Goal: Task Accomplishment & Management: Complete application form

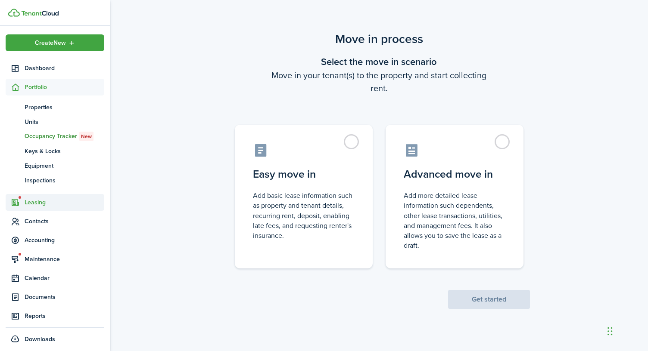
click at [35, 206] on span "Leasing" at bounding box center [65, 202] width 80 height 9
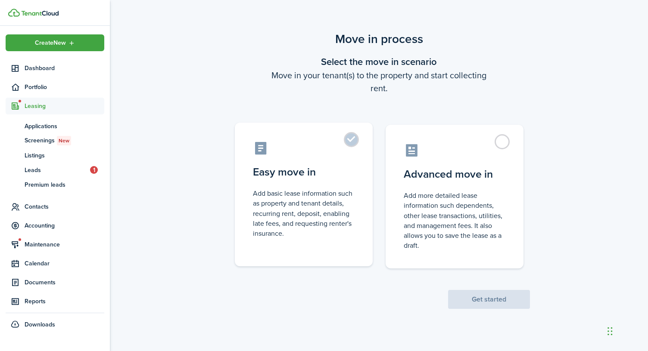
click at [342, 158] on label "Easy move in Add basic lease information such as property and tenant details, r…" at bounding box center [304, 195] width 138 height 144
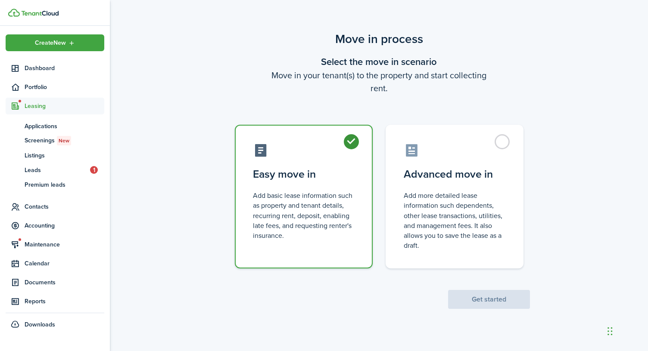
radio input "true"
click at [476, 300] on button "Get started" at bounding box center [489, 299] width 82 height 19
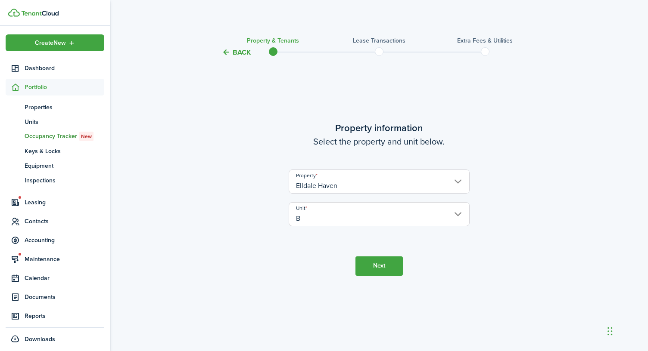
click at [376, 265] on button "Next" at bounding box center [378, 266] width 47 height 19
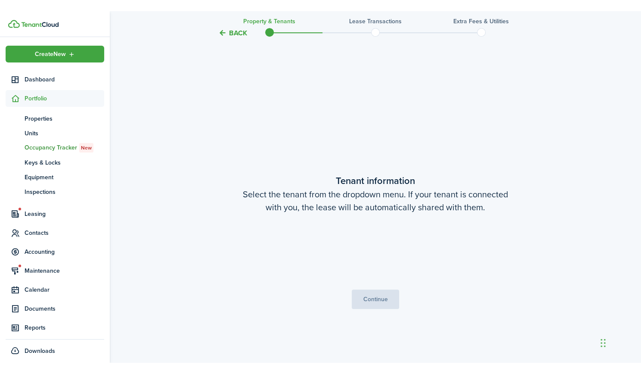
scroll to position [294, 0]
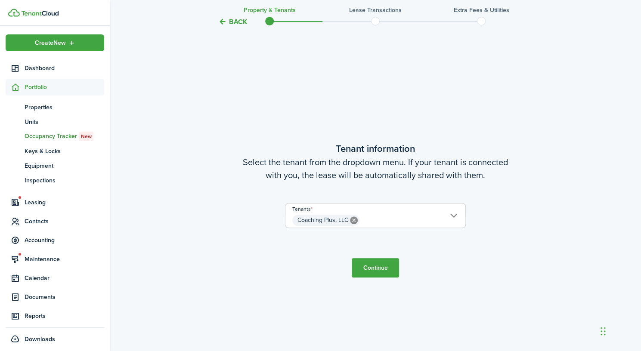
click at [452, 215] on span "Coaching Plus, LLC" at bounding box center [375, 220] width 180 height 15
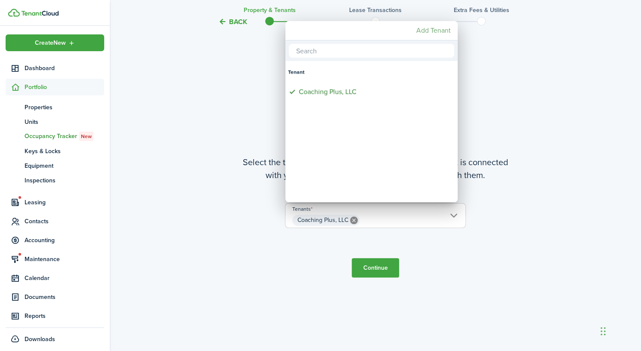
click at [423, 32] on mbsc-button "Add Tenant" at bounding box center [433, 31] width 41 height 16
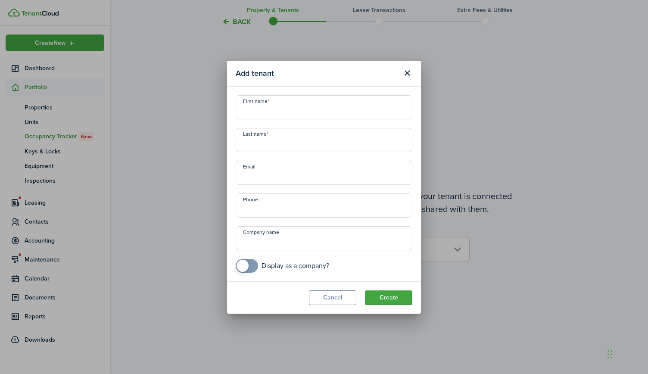
click at [294, 109] on input "First name" at bounding box center [324, 107] width 177 height 24
type input "[PERSON_NAME]"
click at [382, 295] on button "Create" at bounding box center [388, 297] width 47 height 15
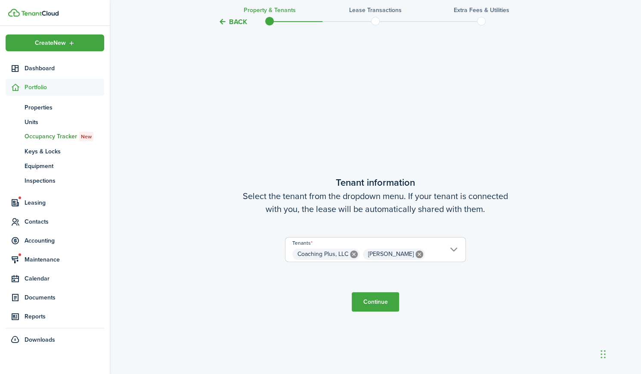
click at [354, 253] on icon at bounding box center [354, 254] width 8 height 8
type input "[PERSON_NAME]"
click at [373, 305] on button "Continue" at bounding box center [375, 301] width 47 height 19
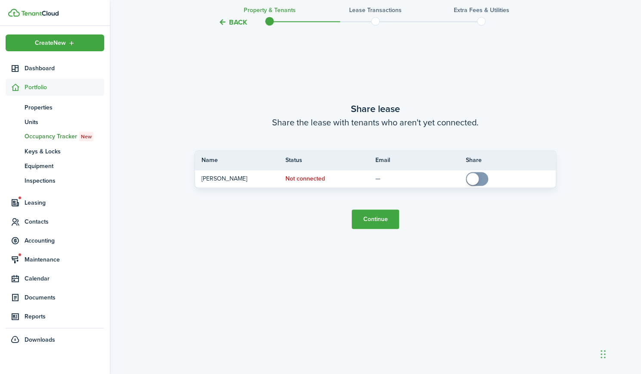
scroll to position [748, 0]
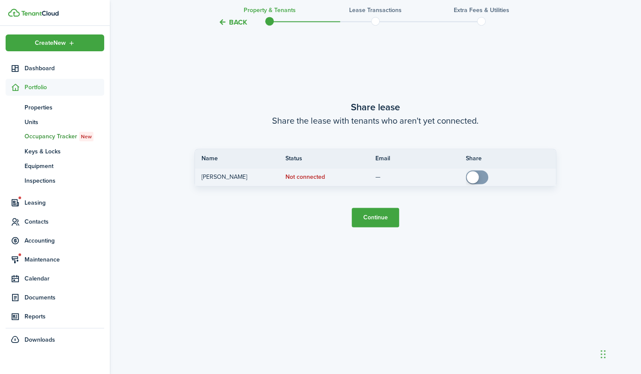
click at [481, 178] on span at bounding box center [477, 177] width 9 height 14
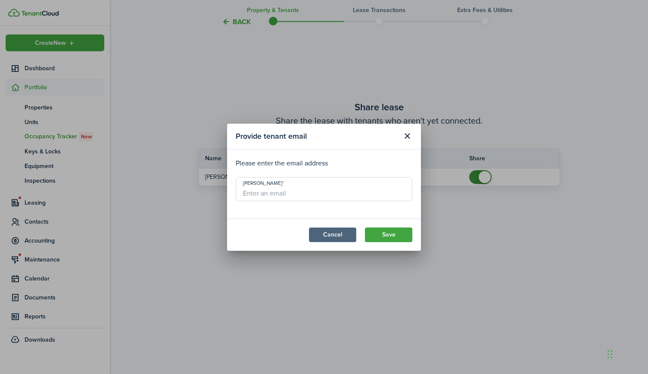
click at [322, 239] on button "Cancel" at bounding box center [332, 234] width 47 height 15
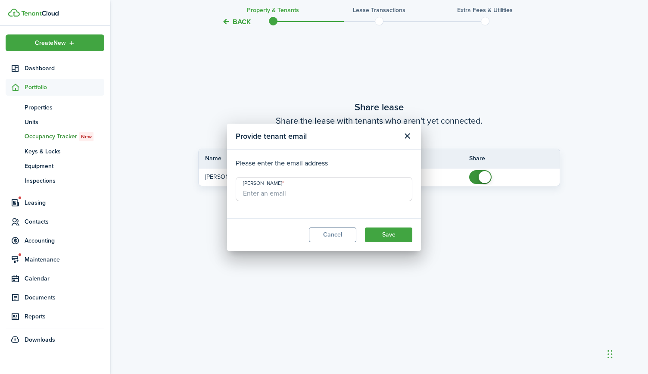
checkbox input "false"
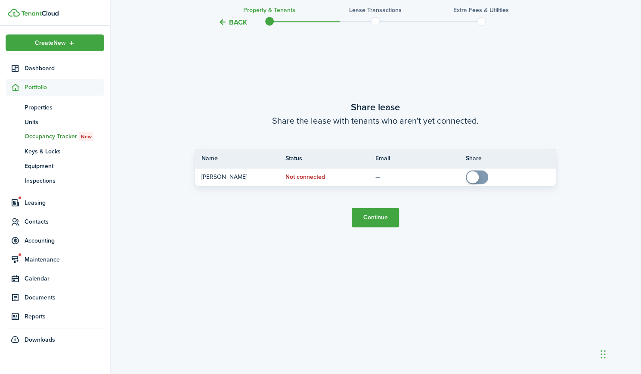
click at [365, 217] on button "Continue" at bounding box center [375, 217] width 47 height 19
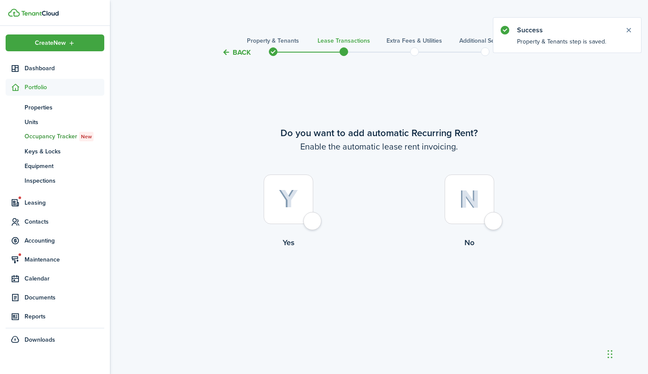
click at [313, 223] on div at bounding box center [289, 199] width 50 height 50
radio input "true"
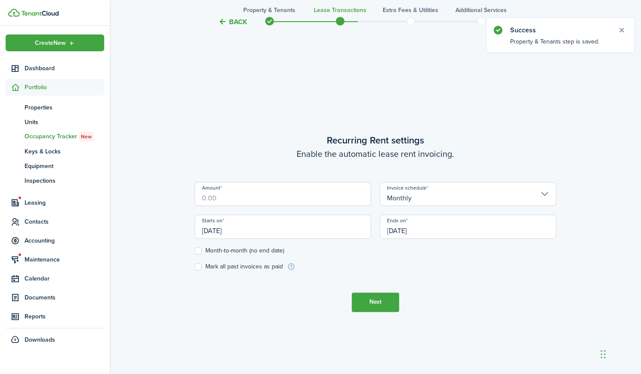
scroll to position [316, 0]
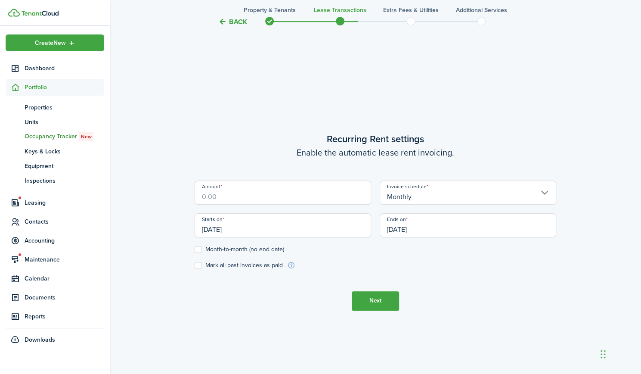
click at [246, 197] on input "Amount" at bounding box center [283, 192] width 177 height 24
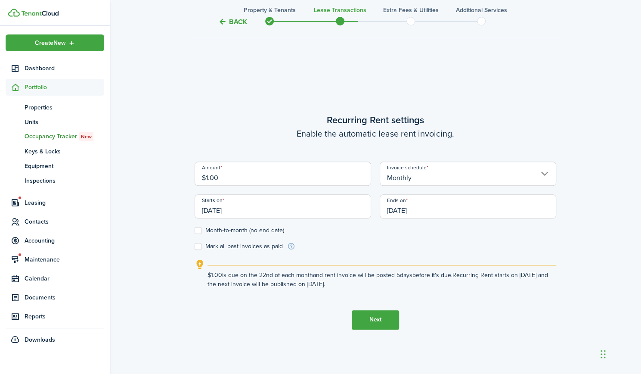
drag, startPoint x: 233, startPoint y: 178, endPoint x: 204, endPoint y: 175, distance: 29.8
click at [204, 175] on input "$1.00" at bounding box center [283, 173] width 177 height 24
click at [250, 206] on input "[DATE]" at bounding box center [283, 206] width 177 height 24
type input "$1,500.00"
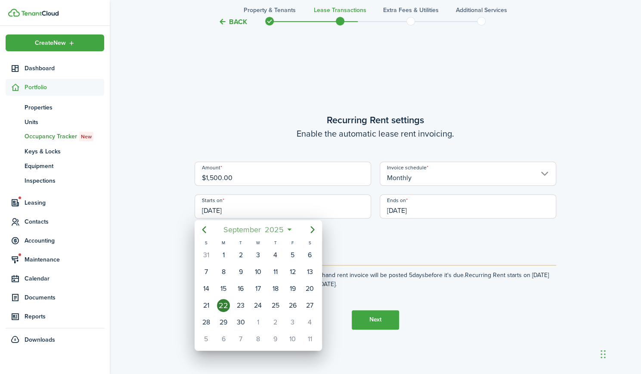
click at [282, 230] on span "2025" at bounding box center [274, 230] width 23 height 16
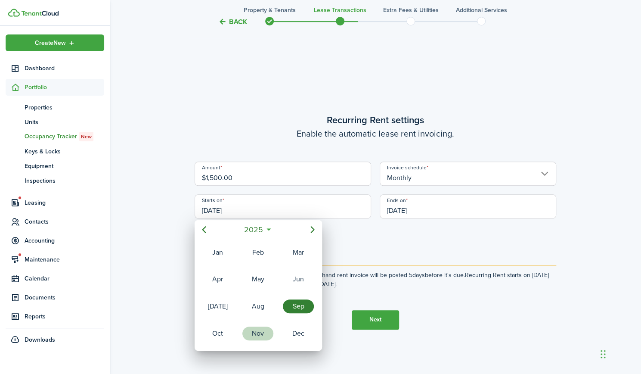
drag, startPoint x: 256, startPoint y: 333, endPoint x: 241, endPoint y: 274, distance: 60.4
click at [254, 326] on div "Nov" at bounding box center [257, 333] width 31 height 14
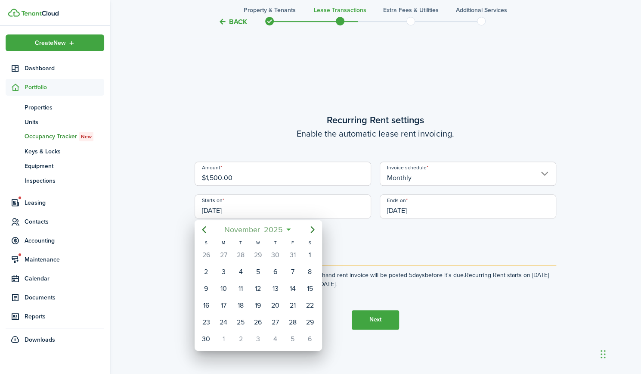
click at [279, 230] on span "2025" at bounding box center [273, 230] width 23 height 16
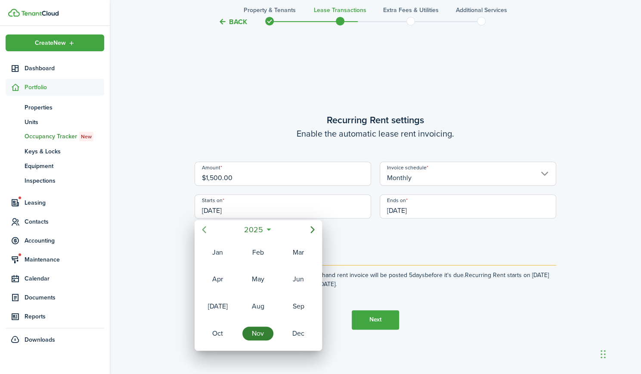
click at [201, 231] on icon "Previous page" at bounding box center [204, 229] width 10 height 10
click at [255, 329] on div "Nov" at bounding box center [257, 333] width 31 height 14
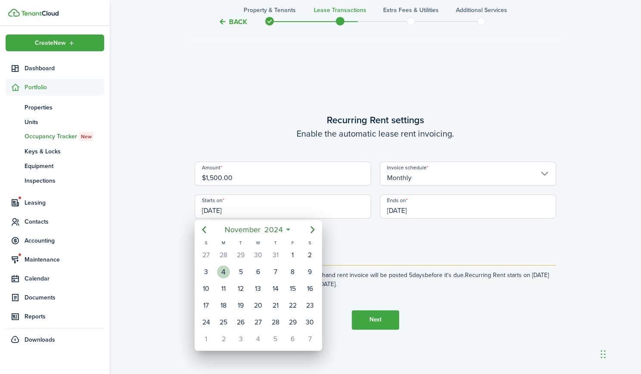
click at [220, 268] on div "4" at bounding box center [223, 271] width 13 height 13
type input "[DATE]"
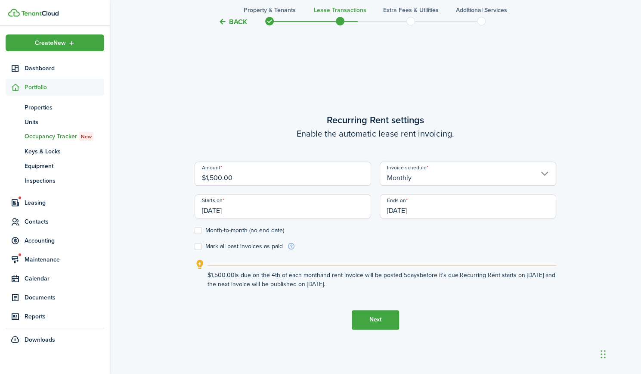
click at [426, 207] on input "[DATE]" at bounding box center [468, 206] width 177 height 24
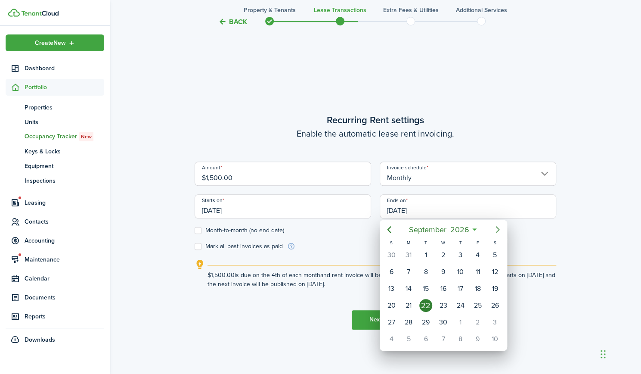
drag, startPoint x: 500, startPoint y: 227, endPoint x: 487, endPoint y: 240, distance: 18.0
click at [499, 227] on icon "Next page" at bounding box center [498, 229] width 10 height 10
click at [462, 252] on div "3" at bounding box center [460, 254] width 13 height 13
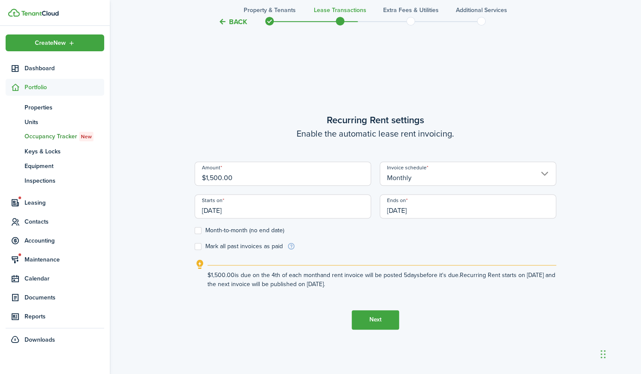
click at [450, 209] on input "[DATE]" at bounding box center [468, 206] width 177 height 24
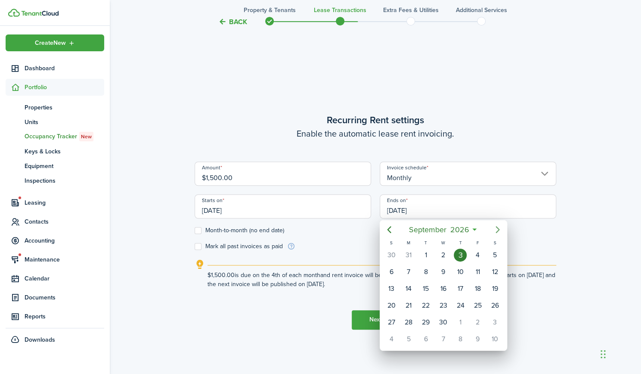
click at [498, 229] on icon "Next page" at bounding box center [498, 229] width 4 height 7
drag, startPoint x: 493, startPoint y: 252, endPoint x: 542, endPoint y: 225, distance: 55.7
click at [497, 253] on div "3" at bounding box center [495, 254] width 13 height 13
type input "[DATE]"
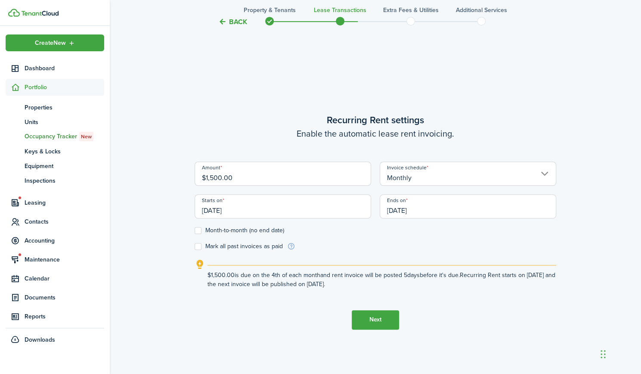
click at [225, 210] on input "[DATE]" at bounding box center [283, 206] width 177 height 24
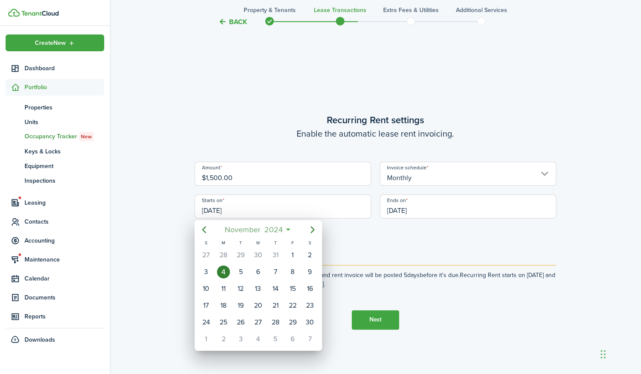
click at [240, 231] on span "November" at bounding box center [243, 230] width 40 height 16
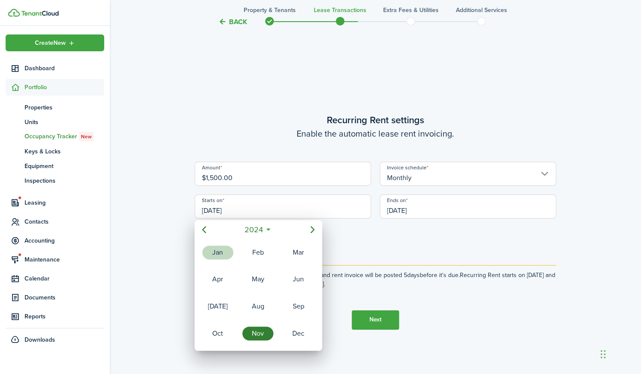
click at [222, 252] on div "Jan" at bounding box center [217, 252] width 31 height 14
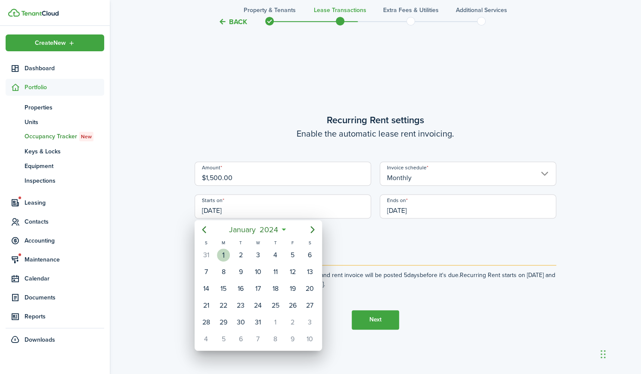
drag, startPoint x: 224, startPoint y: 256, endPoint x: 288, endPoint y: 239, distance: 66.4
click at [227, 257] on div "1" at bounding box center [223, 254] width 13 height 13
type input "[DATE]"
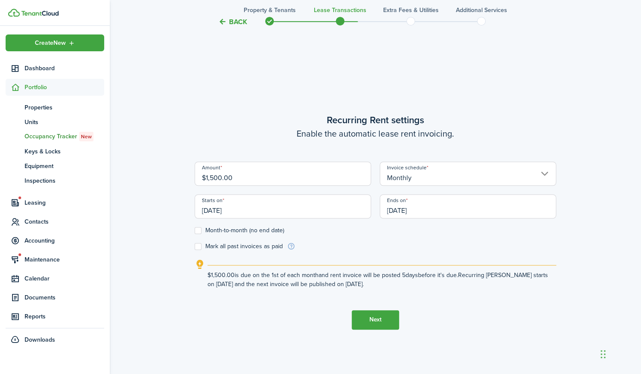
click at [432, 205] on input "[DATE]" at bounding box center [468, 206] width 177 height 24
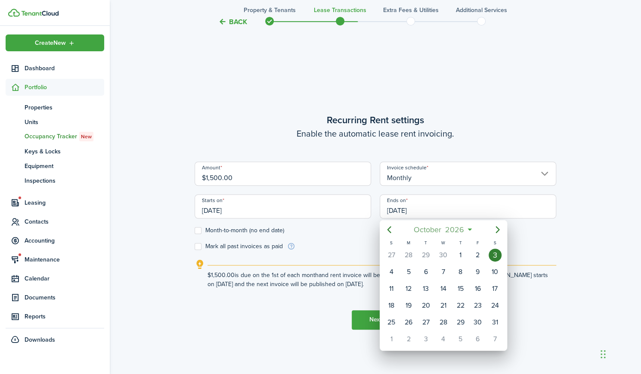
click at [450, 231] on span "2026" at bounding box center [454, 230] width 23 height 16
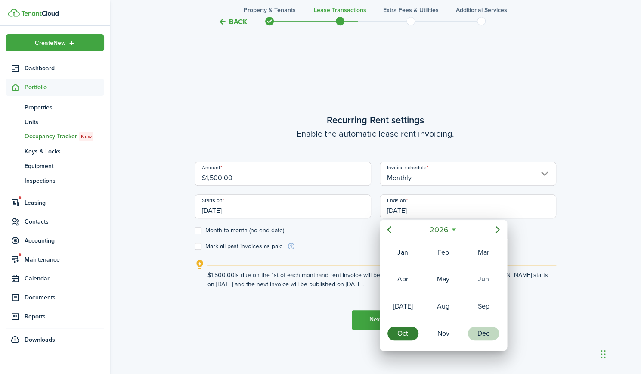
click at [478, 328] on div "Dec" at bounding box center [483, 333] width 31 height 14
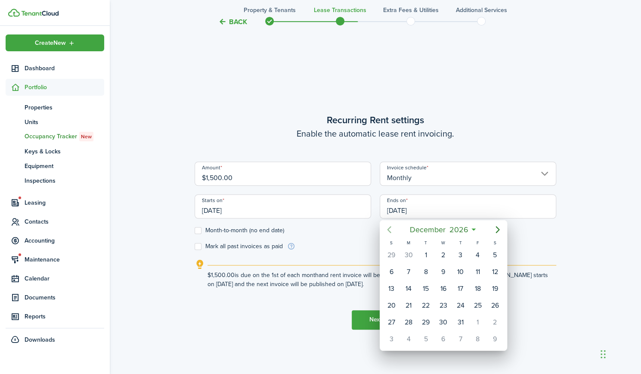
click at [385, 230] on icon "Previous page" at bounding box center [389, 229] width 10 height 10
click at [461, 232] on span "2026" at bounding box center [458, 230] width 23 height 16
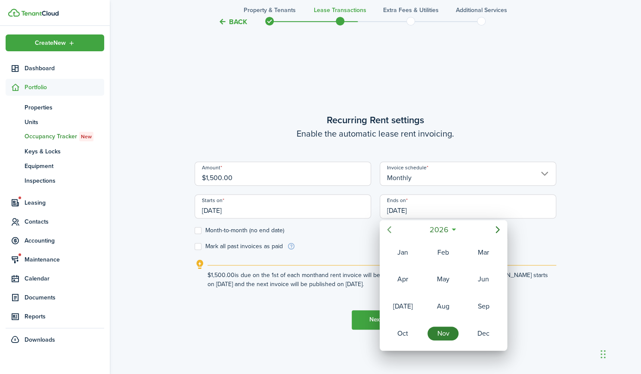
click at [391, 233] on icon "Previous page" at bounding box center [389, 229] width 10 height 10
click at [483, 332] on div "Dec" at bounding box center [483, 333] width 31 height 14
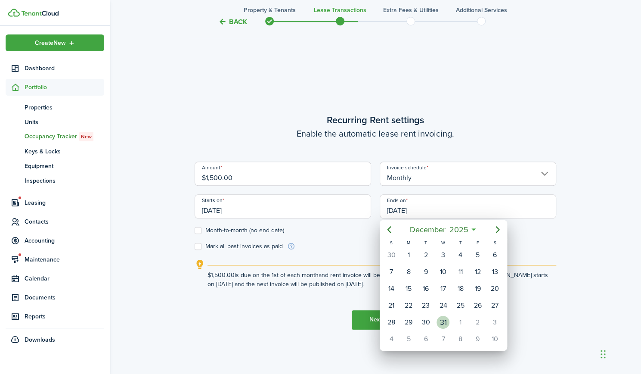
click at [447, 320] on div "31" at bounding box center [443, 322] width 13 height 13
type input "[DATE]"
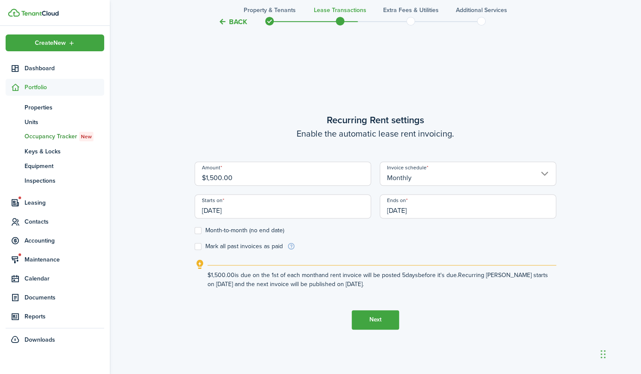
click at [403, 227] on control-checkbox "Month-to-month (no end date)" at bounding box center [376, 230] width 362 height 7
click at [200, 229] on label "Month-to-month (no end date)" at bounding box center [240, 230] width 90 height 7
click at [195, 230] on input "Month-to-month (no end date)" at bounding box center [194, 230] width 0 height 0
checkbox input "true"
click at [199, 248] on label "Mark all past invoices as paid" at bounding box center [239, 246] width 88 height 7
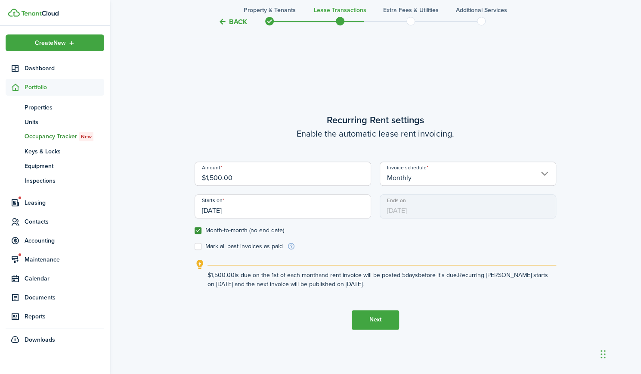
click at [195, 246] on input "Mark all past invoices as paid" at bounding box center [194, 246] width 0 height 0
checkbox input "true"
drag, startPoint x: 239, startPoint y: 211, endPoint x: 202, endPoint y: 217, distance: 38.1
click at [199, 215] on input "[DATE]" at bounding box center [283, 206] width 177 height 24
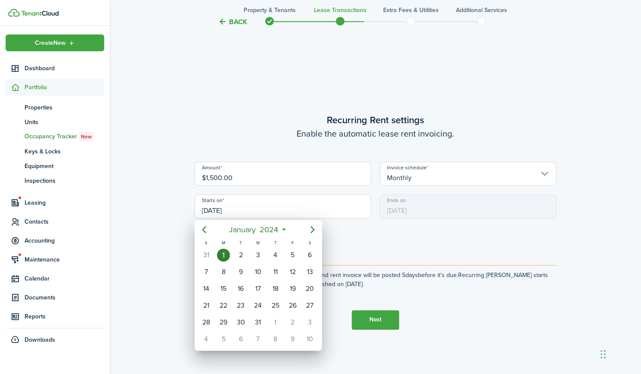
click at [362, 234] on div at bounding box center [320, 187] width 779 height 512
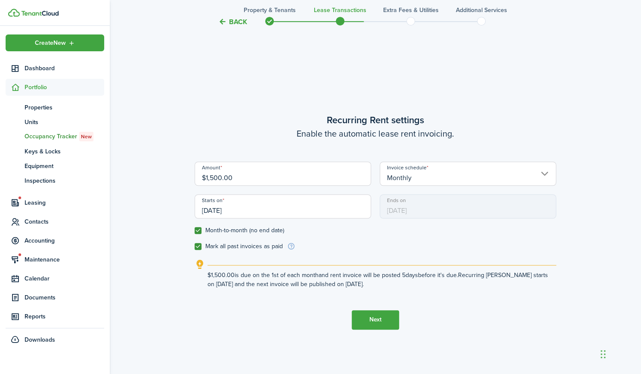
click at [385, 323] on button "Next" at bounding box center [375, 319] width 47 height 19
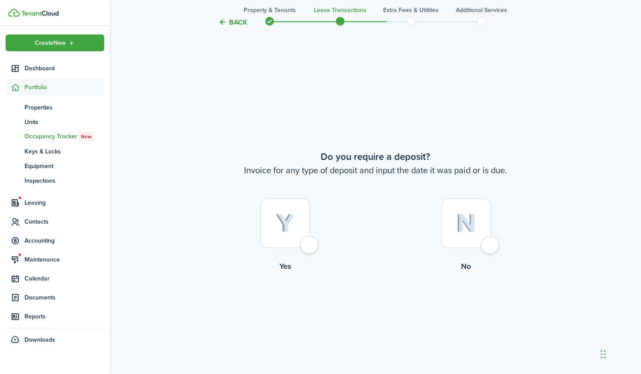
scroll to position [690, 0]
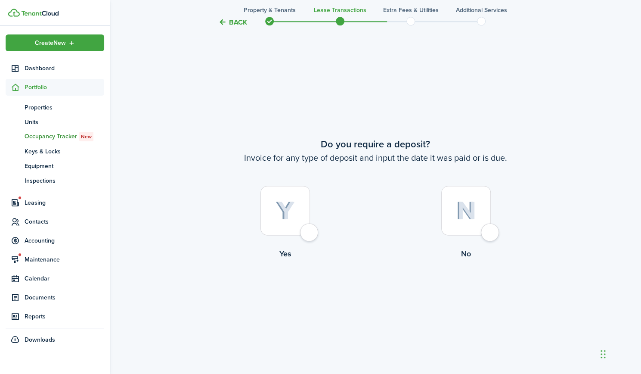
click at [310, 227] on div at bounding box center [286, 211] width 50 height 50
radio input "true"
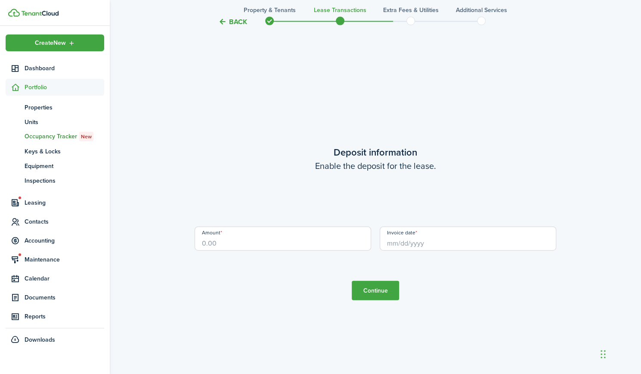
scroll to position [1064, 0]
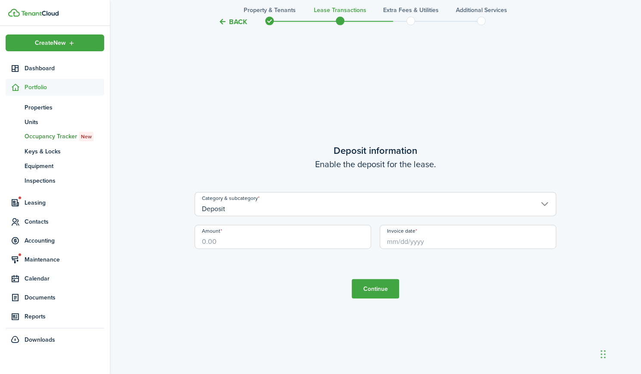
click at [321, 205] on input "Deposit" at bounding box center [376, 204] width 362 height 24
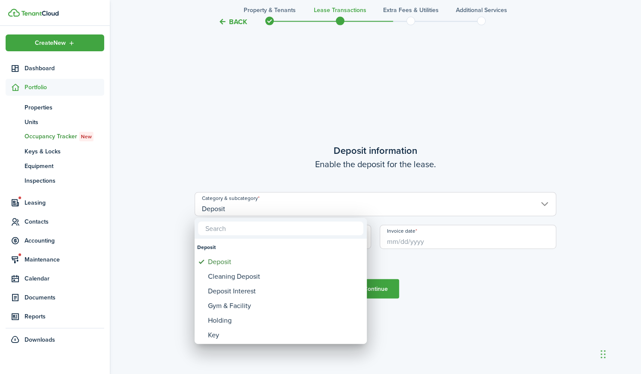
click at [214, 147] on div at bounding box center [320, 187] width 779 height 512
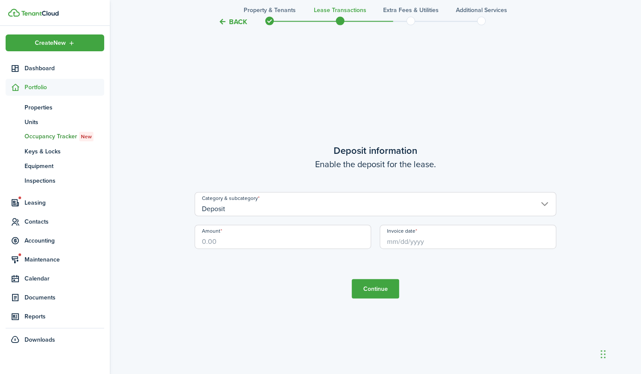
click at [229, 232] on input "Amount" at bounding box center [283, 237] width 177 height 24
click at [419, 243] on input "Invoice date" at bounding box center [468, 237] width 177 height 24
type input "$1,200.00"
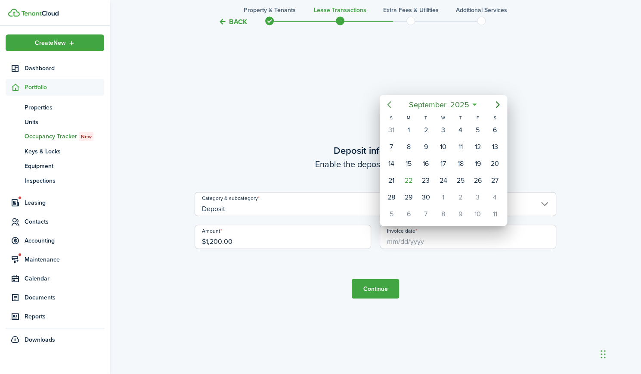
click at [390, 105] on icon "Previous page" at bounding box center [389, 104] width 10 height 10
drag, startPoint x: 484, startPoint y: 96, endPoint x: 474, endPoint y: 107, distance: 14.9
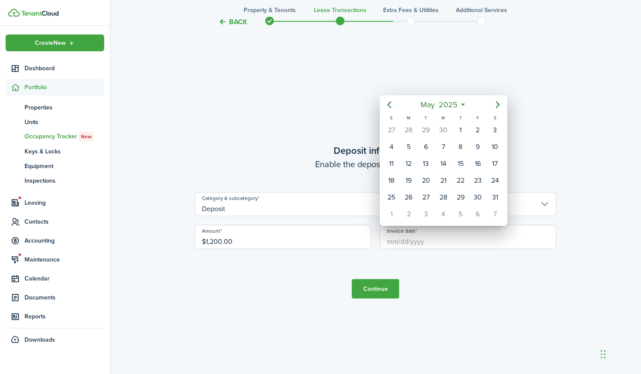
click at [484, 96] on div "[DATE]" at bounding box center [443, 104] width 127 height 19
click at [455, 106] on span "2025" at bounding box center [448, 105] width 23 height 16
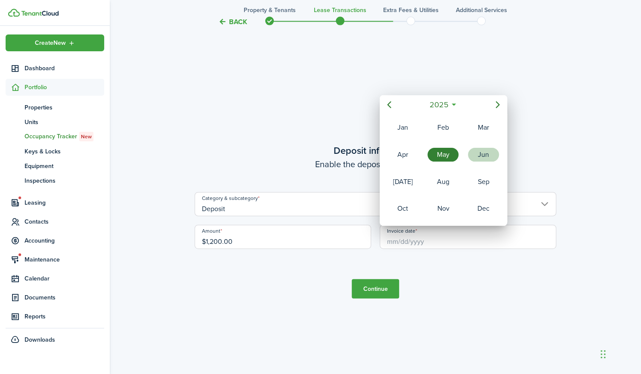
drag, startPoint x: 477, startPoint y: 149, endPoint x: 456, endPoint y: 123, distance: 33.5
click at [477, 149] on div "Jun" at bounding box center [483, 155] width 31 height 14
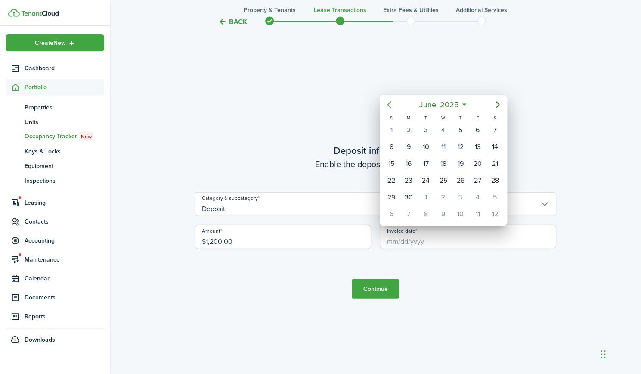
click at [390, 105] on icon "Previous page" at bounding box center [389, 104] width 10 height 10
click at [423, 106] on span "May" at bounding box center [428, 105] width 18 height 16
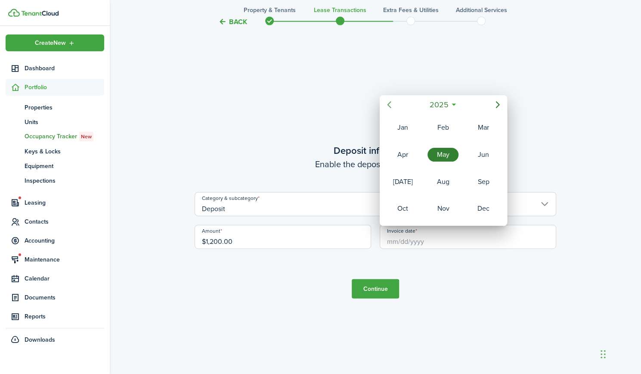
click at [388, 102] on icon "Previous page" at bounding box center [389, 104] width 10 height 10
drag, startPoint x: 482, startPoint y: 150, endPoint x: 438, endPoint y: 136, distance: 46.3
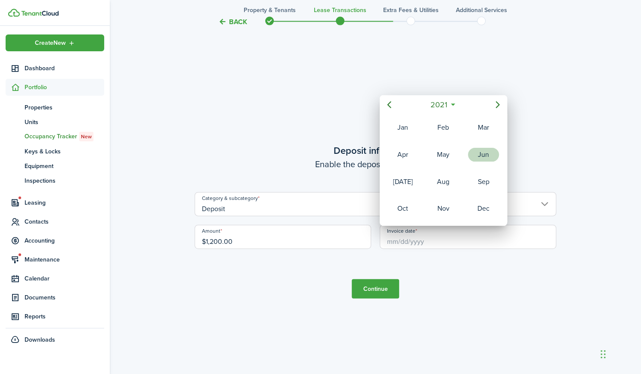
click at [481, 150] on div "Jun" at bounding box center [483, 155] width 31 height 14
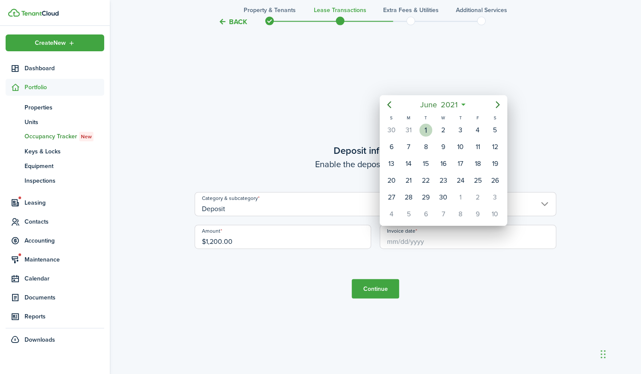
click at [431, 133] on div "1" at bounding box center [425, 130] width 13 height 13
type input "[DATE]"
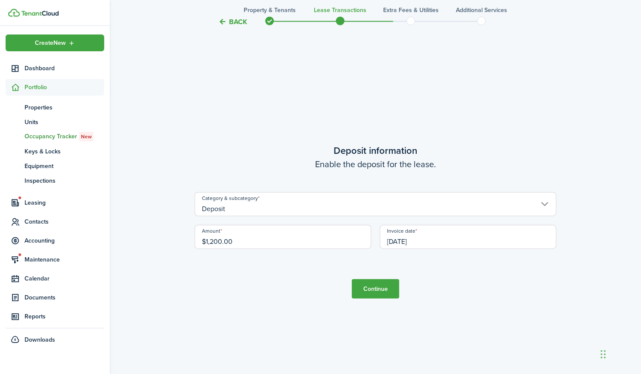
click at [385, 291] on button "Continue" at bounding box center [375, 288] width 47 height 19
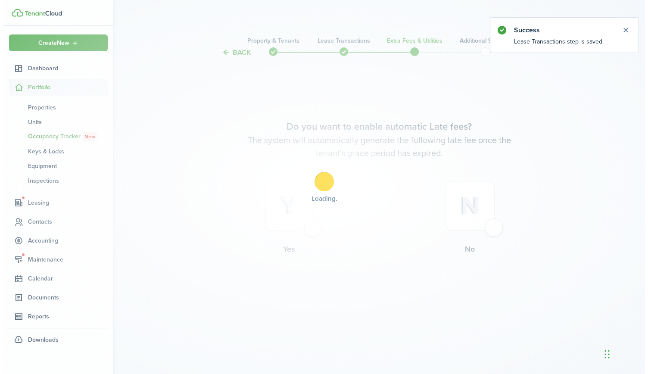
scroll to position [0, 0]
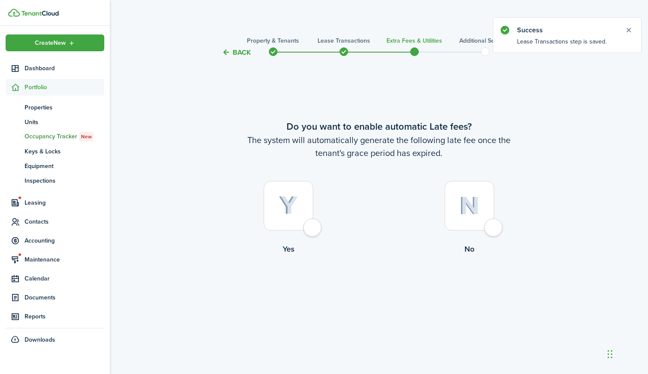
click at [313, 228] on div at bounding box center [289, 206] width 50 height 50
radio input "true"
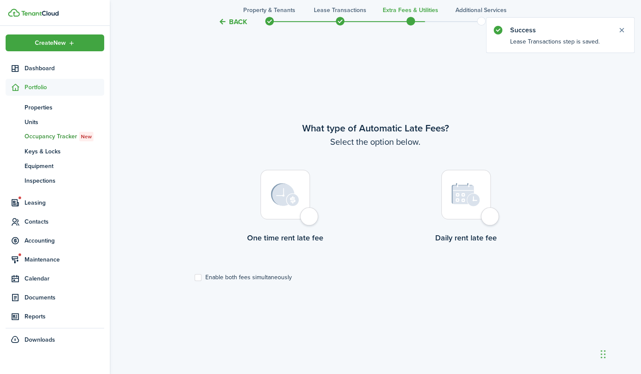
scroll to position [316, 0]
click at [310, 213] on div at bounding box center [286, 194] width 50 height 50
radio input "true"
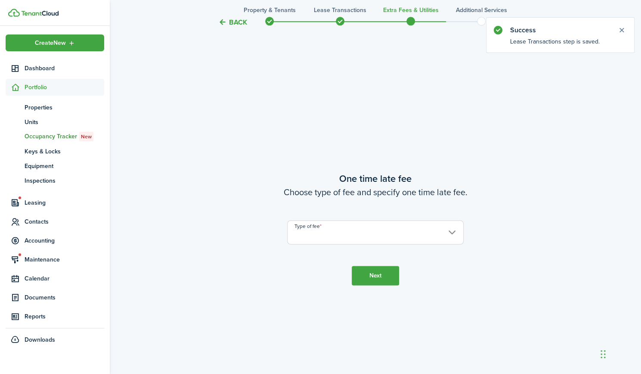
scroll to position [690, 0]
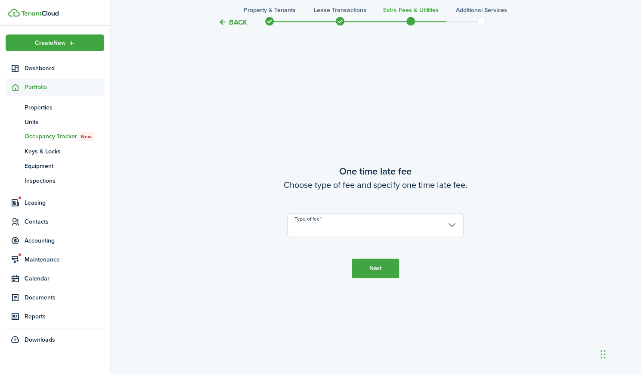
click at [367, 220] on input "Type of fee" at bounding box center [375, 225] width 177 height 24
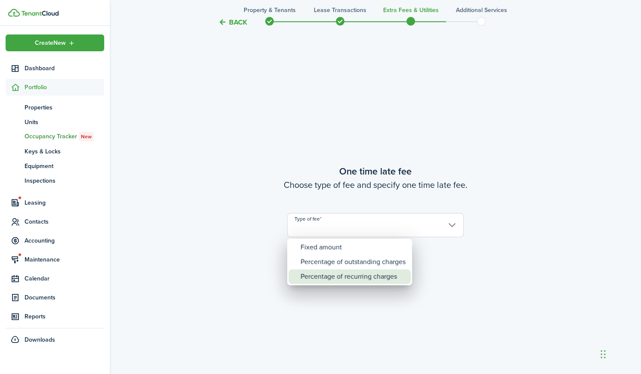
click at [322, 277] on div "Percentage of recurring charges" at bounding box center [353, 276] width 105 height 15
type input "Percentage of recurring charges"
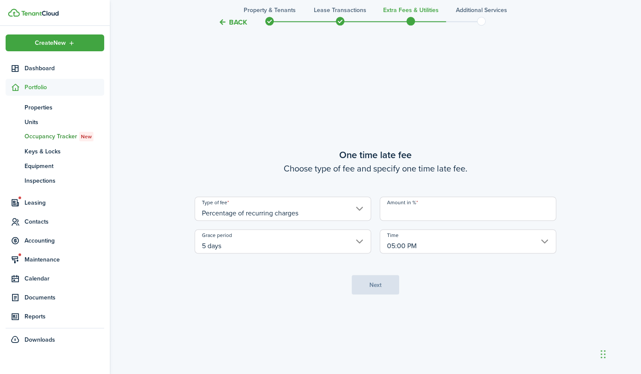
click at [443, 208] on input "Amount in %" at bounding box center [468, 208] width 177 height 24
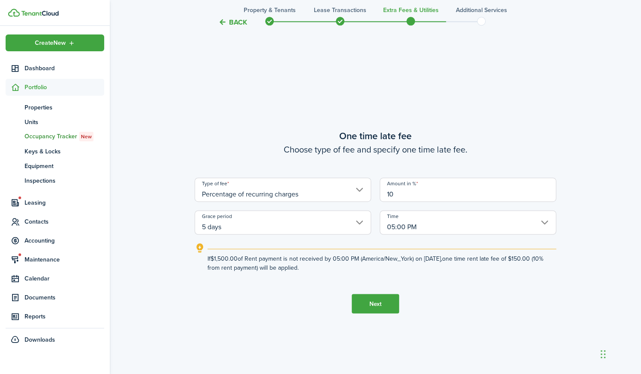
type input "10"
click at [389, 308] on button "Next" at bounding box center [375, 303] width 47 height 19
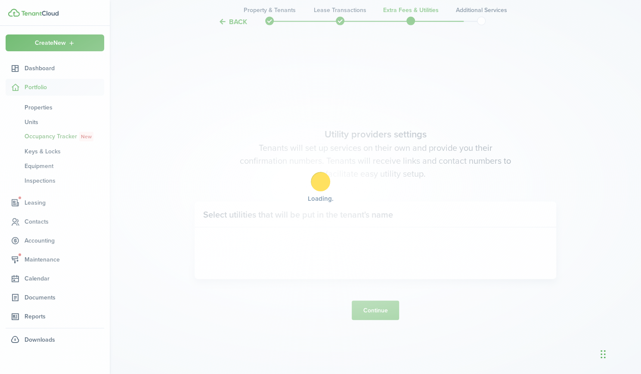
scroll to position [1064, 0]
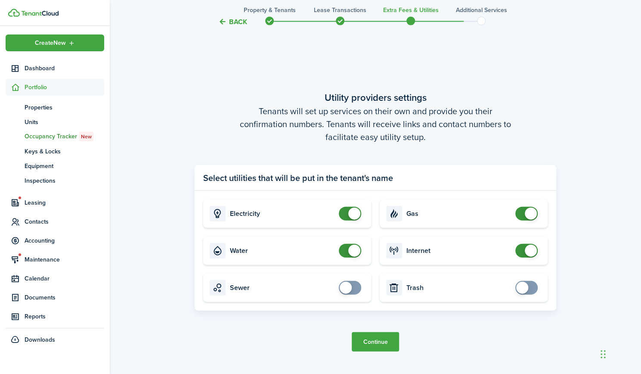
checkbox input "false"
click at [346, 252] on span at bounding box center [350, 251] width 9 height 14
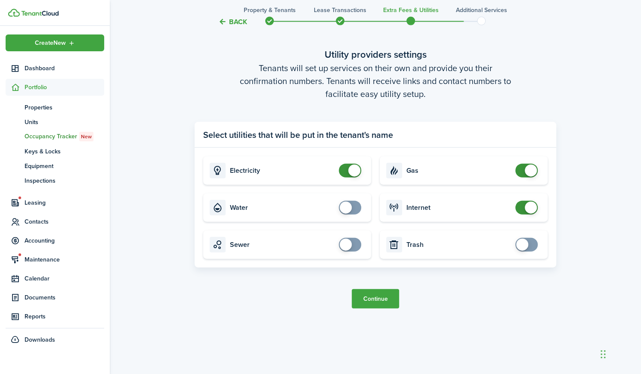
click at [362, 301] on button "Continue" at bounding box center [375, 298] width 47 height 19
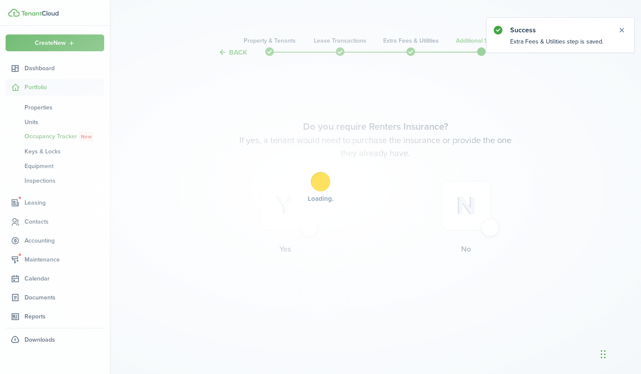
scroll to position [0, 0]
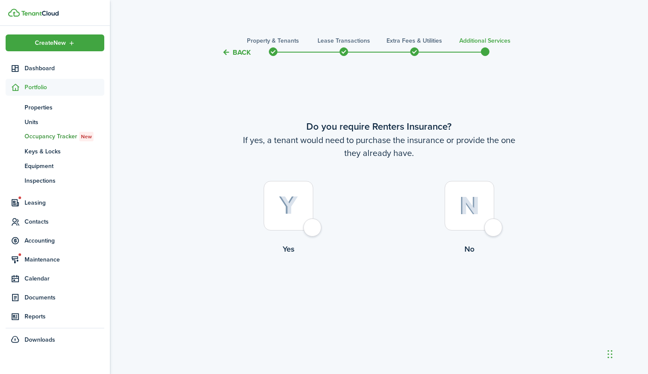
click at [493, 230] on div at bounding box center [469, 206] width 50 height 50
radio input "true"
click at [380, 290] on button "Complete move in" at bounding box center [378, 289] width 63 height 19
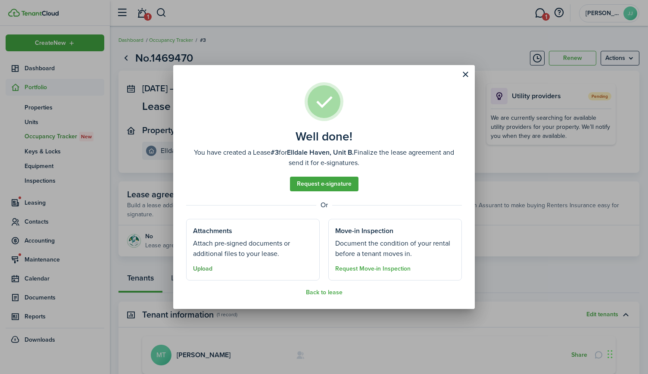
click at [208, 267] on button "Upload" at bounding box center [202, 268] width 19 height 7
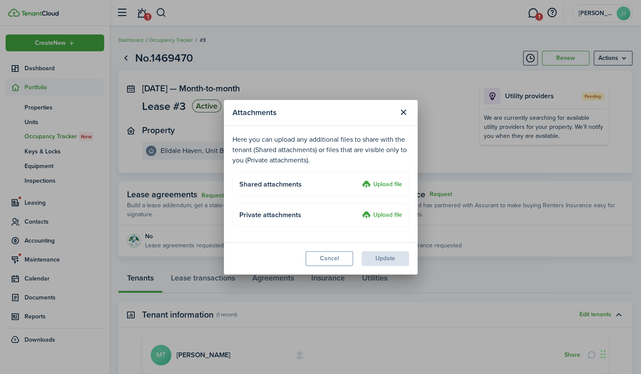
click at [385, 182] on label "Upload file" at bounding box center [382, 185] width 40 height 10
click at [359, 180] on input "Upload file" at bounding box center [359, 180] width 0 height 0
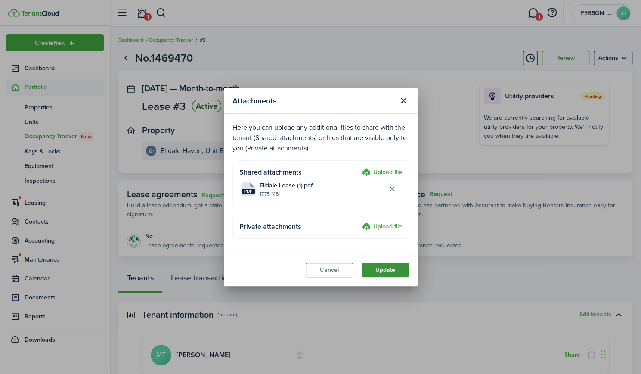
click at [378, 266] on button "Update" at bounding box center [385, 270] width 47 height 15
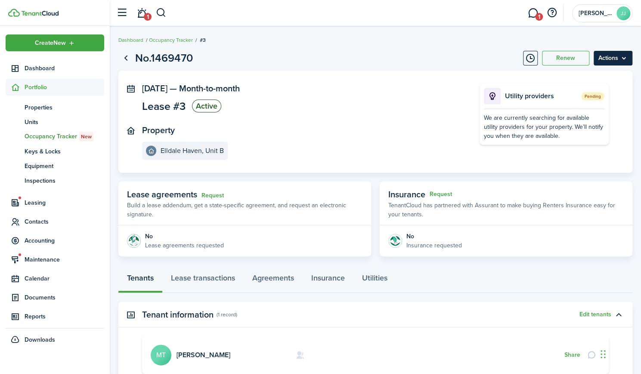
click at [608, 52] on menu-btn "Actions" at bounding box center [613, 58] width 39 height 15
click at [40, 221] on span "Contacts" at bounding box center [65, 221] width 80 height 9
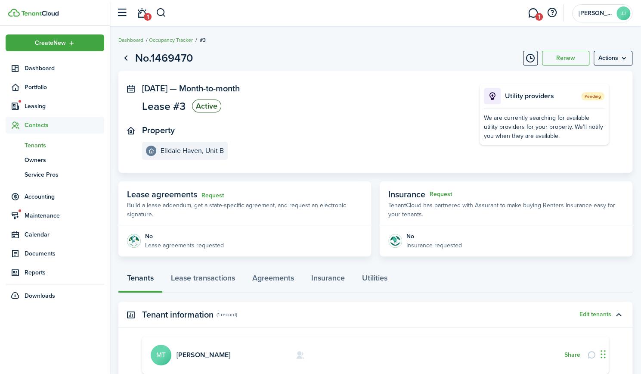
click at [28, 143] on span "Tenants" at bounding box center [65, 145] width 80 height 9
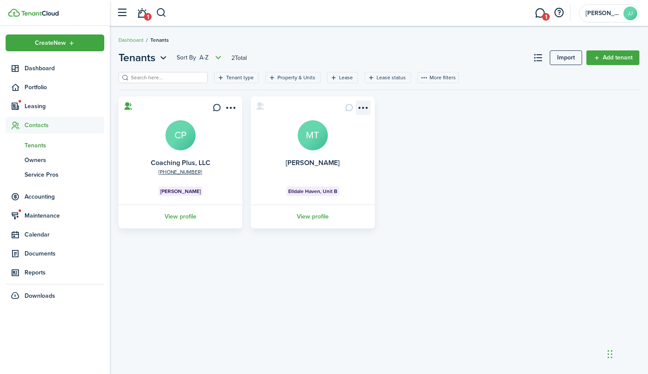
click at [365, 109] on menu-btn-icon "Open menu" at bounding box center [363, 107] width 15 height 15
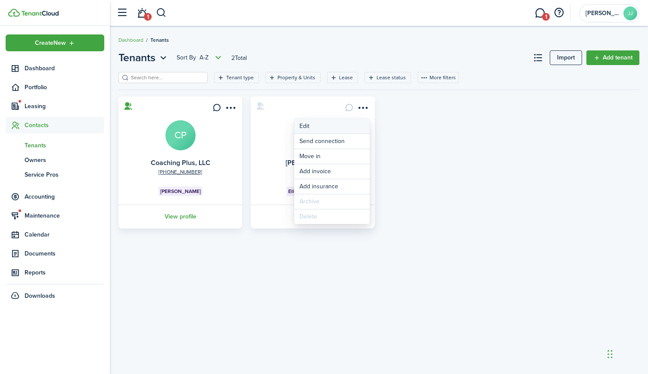
click at [306, 125] on link "Edit" at bounding box center [331, 126] width 75 height 15
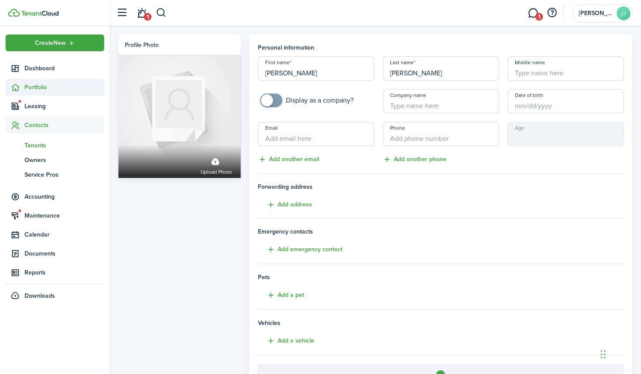
click at [33, 84] on span "Portfolio" at bounding box center [65, 87] width 80 height 9
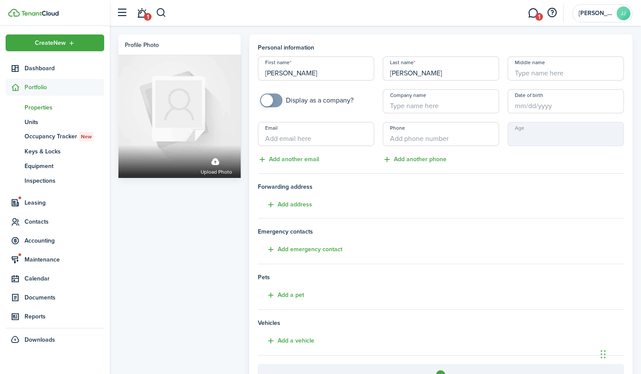
click at [40, 109] on span "Properties" at bounding box center [65, 107] width 80 height 9
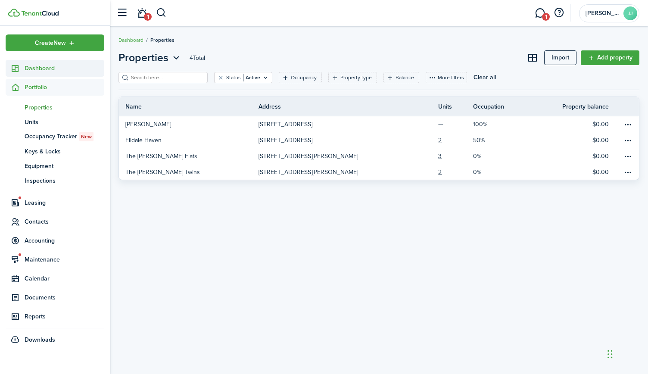
click at [24, 69] on sidebar-link-icon at bounding box center [15, 68] width 19 height 9
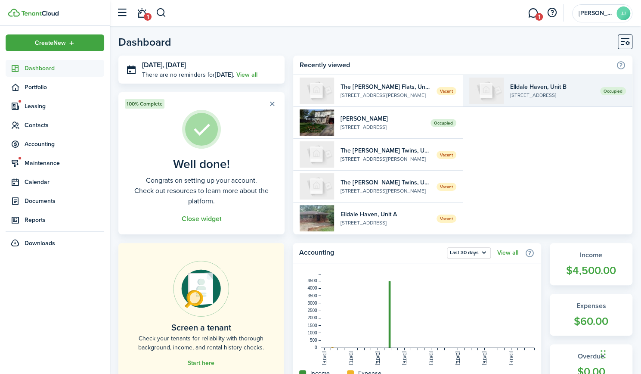
click at [556, 90] on widget-list-item-title "Elldale Haven, Unit B" at bounding box center [552, 86] width 84 height 9
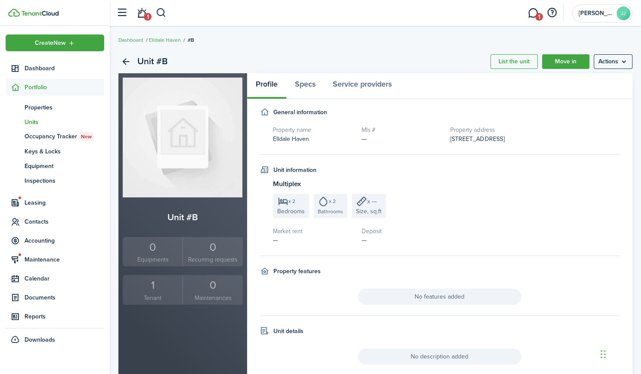
click at [187, 118] on img at bounding box center [183, 138] width 120 height 120
click at [177, 132] on img at bounding box center [183, 138] width 120 height 120
click at [620, 66] on menu-btn "Actions" at bounding box center [613, 61] width 39 height 15
click at [578, 78] on link "Edit unit" at bounding box center [594, 80] width 75 height 15
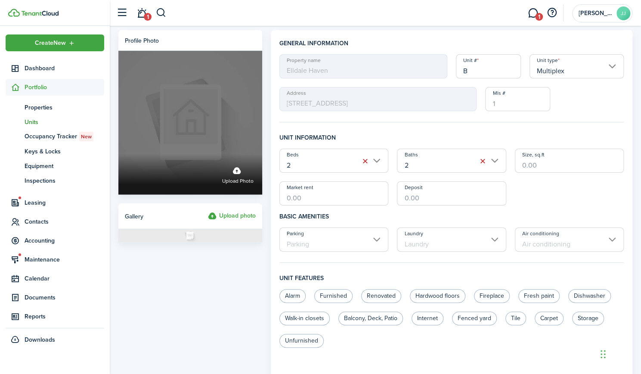
click at [214, 107] on label "Upload photo" at bounding box center [190, 123] width 144 height 144
click at [118, 154] on input "Upload photo" at bounding box center [118, 154] width 0 height 0
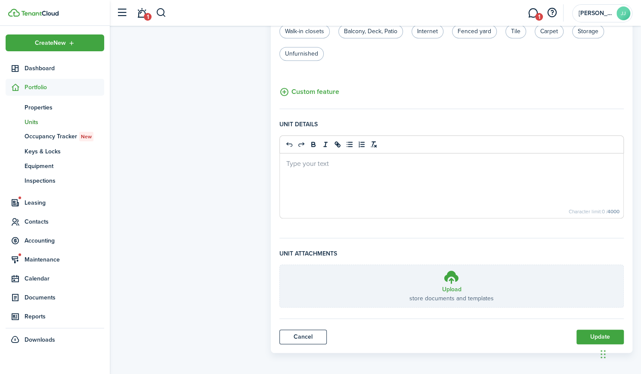
scroll to position [288, 0]
click at [580, 330] on button "Update" at bounding box center [600, 336] width 47 height 15
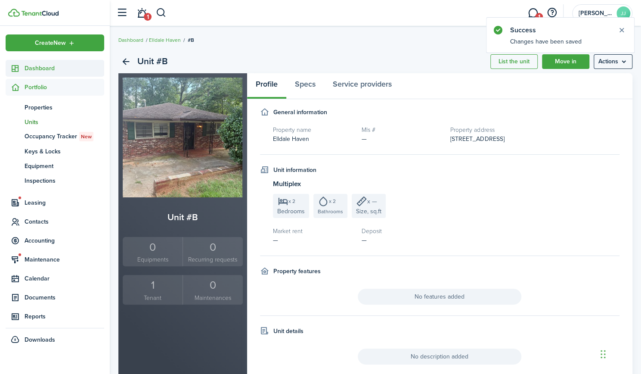
click at [40, 67] on span "Dashboard" at bounding box center [65, 68] width 80 height 9
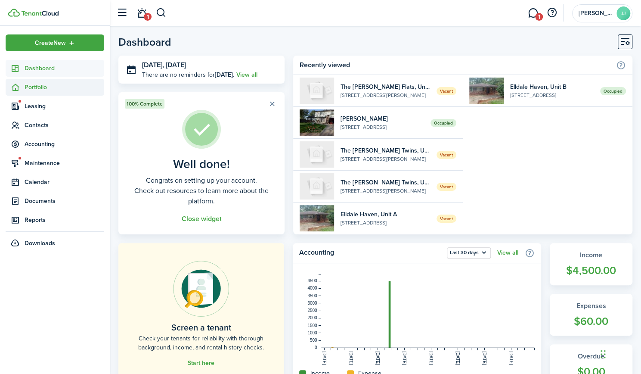
click at [34, 87] on span "Portfolio" at bounding box center [65, 87] width 80 height 9
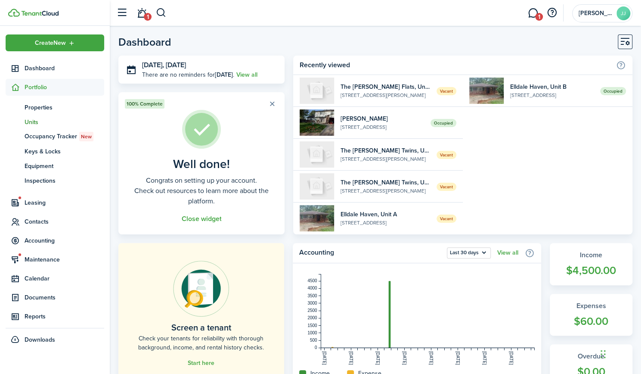
click at [37, 118] on span "Units" at bounding box center [65, 122] width 80 height 9
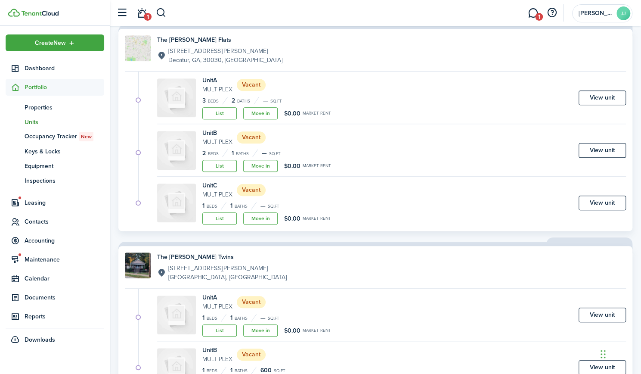
scroll to position [388, 0]
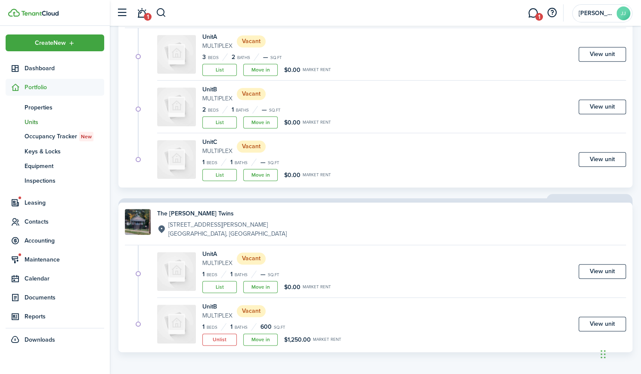
click at [291, 255] on div "Unit A Multiplex Vacant" at bounding box center [266, 258] width 129 height 18
